Goal: Check status

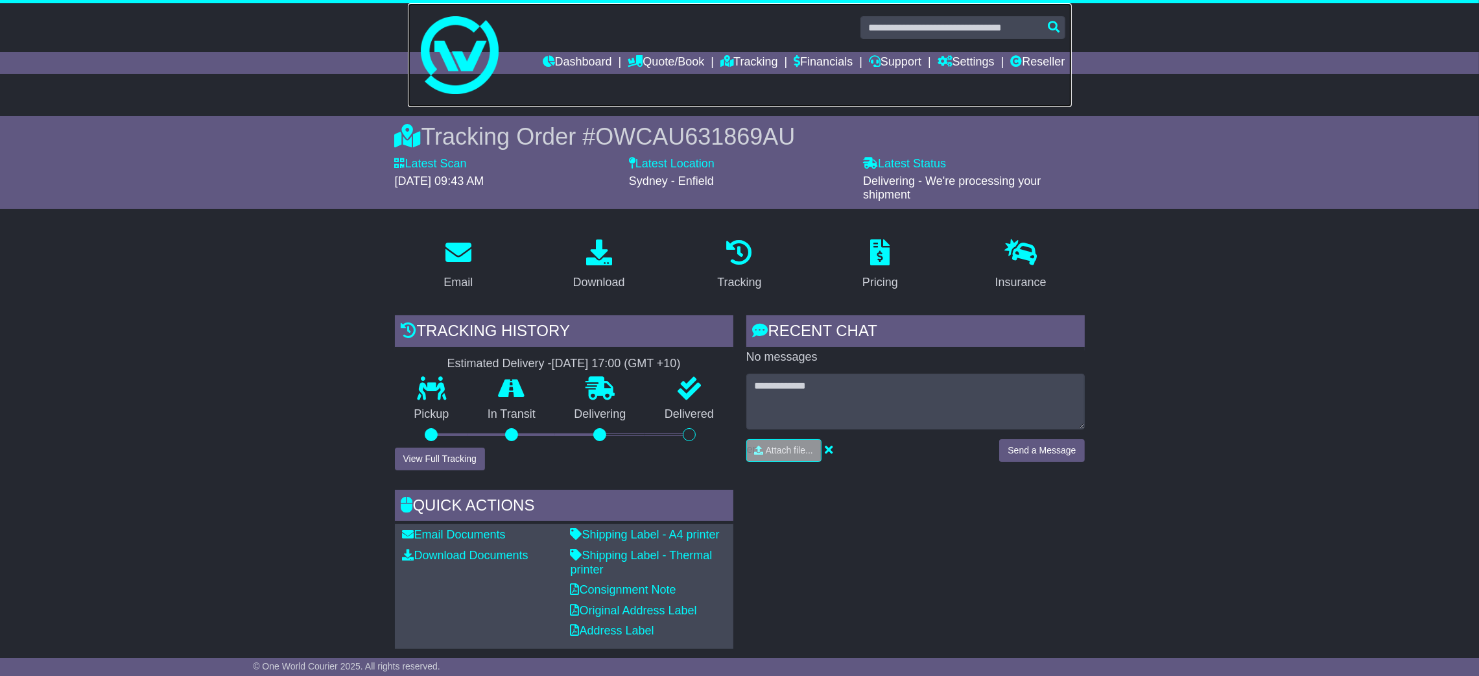
click at [912, 14] on link at bounding box center [740, 55] width 664 height 104
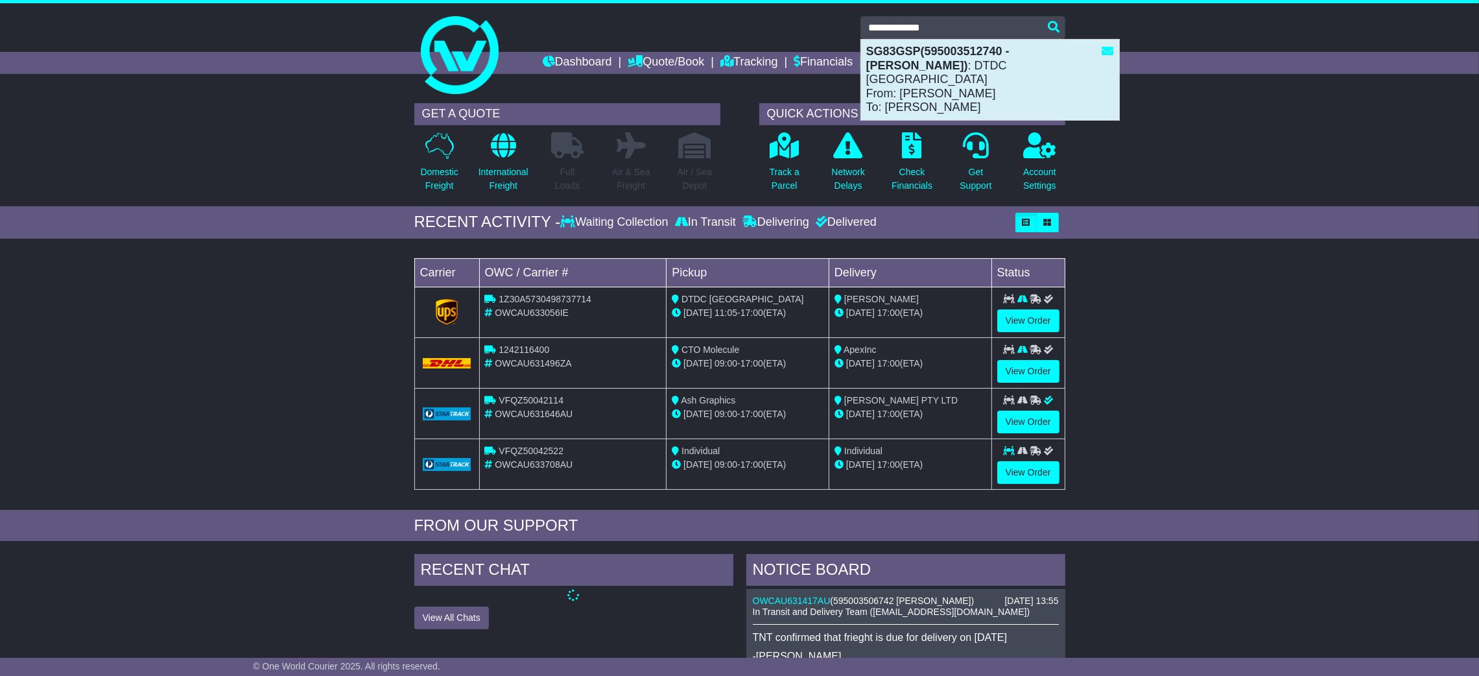
click at [927, 67] on div "SG83GSP(595003512740 - Simon Mottram) : DTDC Australia From: Simon Mottram To: …" at bounding box center [990, 80] width 258 height 80
type input "*******"
